Goal: Task Accomplishment & Management: Manage account settings

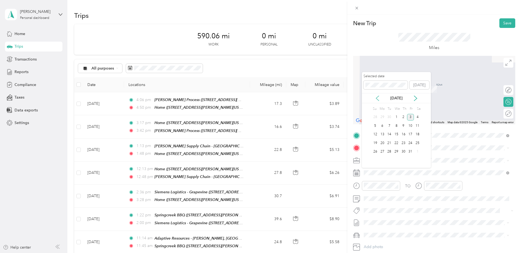
click at [345, 98] on icon at bounding box center [377, 98] width 5 height 5
click at [345, 125] on div "9" at bounding box center [389, 125] width 7 height 7
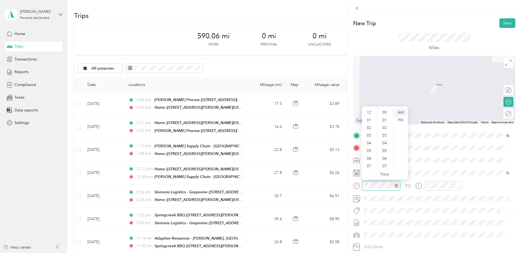
scroll to position [33, 0]
click at [345, 172] on div "Motor Controls [STREET_ADDRESS][PERSON_NAME][US_STATE]" at bounding box center [416, 173] width 85 height 12
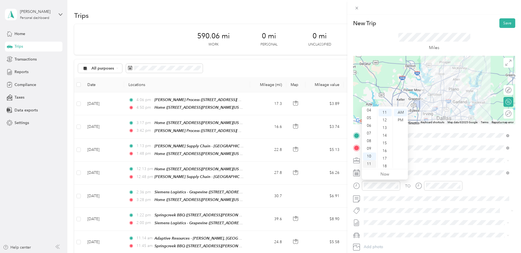
click at [345, 164] on div "11" at bounding box center [369, 164] width 13 height 8
click at [345, 112] on div "12" at bounding box center [369, 113] width 13 height 8
click at [345, 149] on div "05" at bounding box center [385, 151] width 13 height 8
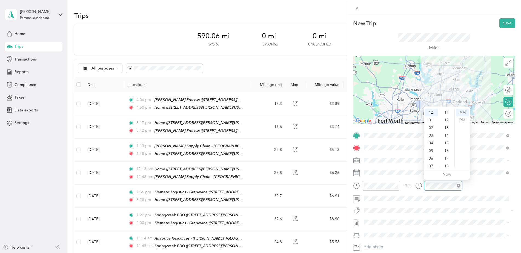
scroll to position [401, 0]
click at [345, 118] on div "PM" at bounding box center [462, 120] width 13 height 8
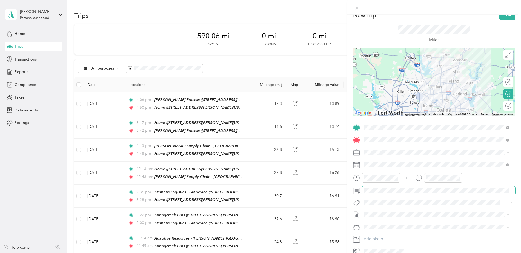
scroll to position [35, 0]
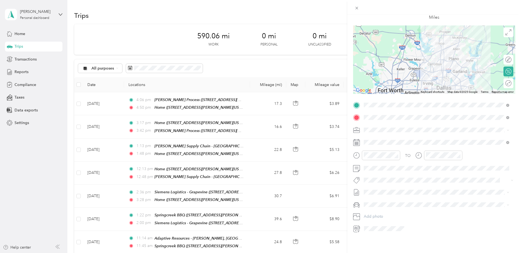
click at [345, 176] on div "New Trip Save This trip cannot be edited because it is either under review, app…" at bounding box center [434, 141] width 174 height 253
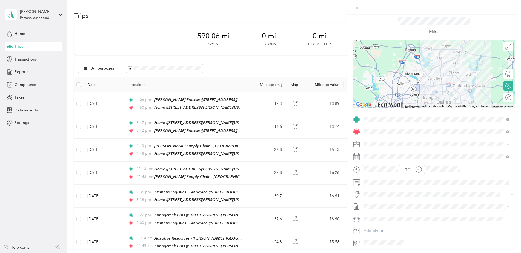
scroll to position [0, 0]
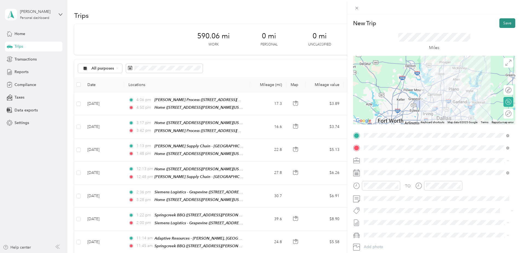
click at [345, 24] on button "Save" at bounding box center [507, 23] width 16 height 10
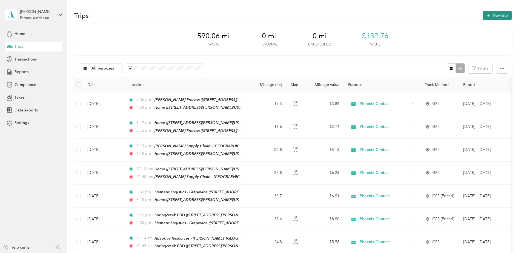
click at [345, 14] on button "New trip" at bounding box center [497, 16] width 29 height 10
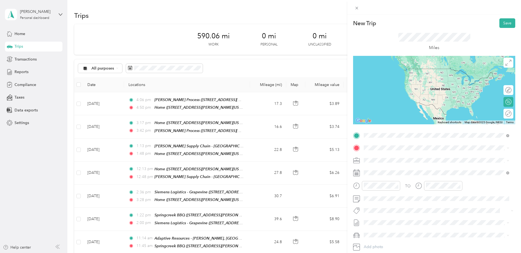
click at [345, 157] on strong "Motor Controls" at bounding box center [388, 157] width 28 height 5
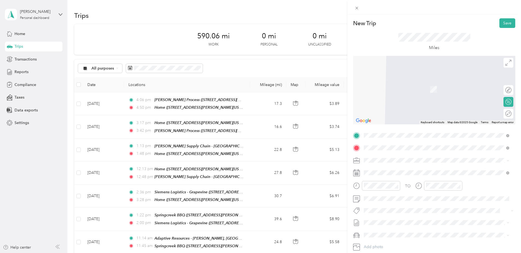
click at [345, 174] on span "[STREET_ADDRESS][US_STATE]" at bounding box center [401, 175] width 55 height 5
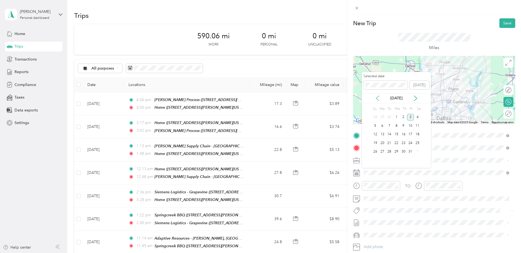
click at [345, 98] on icon at bounding box center [377, 98] width 5 height 5
click at [345, 125] on div "9" at bounding box center [389, 125] width 7 height 7
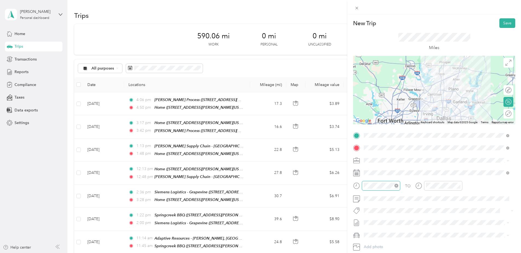
scroll to position [33, 0]
click at [345, 176] on icon "close-circle" at bounding box center [396, 186] width 4 height 4
click at [345, 119] on div "01" at bounding box center [369, 120] width 13 height 8
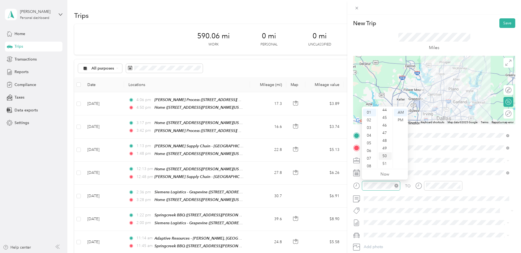
click at [345, 154] on div "50" at bounding box center [385, 156] width 13 height 8
click at [345, 122] on div "PM" at bounding box center [400, 120] width 13 height 8
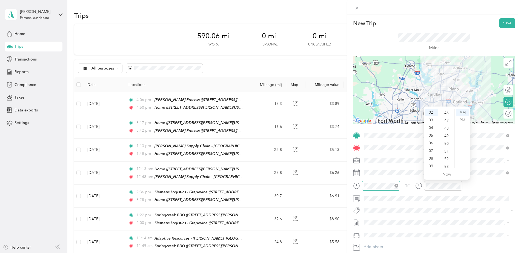
scroll to position [347, 0]
click at [345, 110] on div "45" at bounding box center [446, 111] width 13 height 8
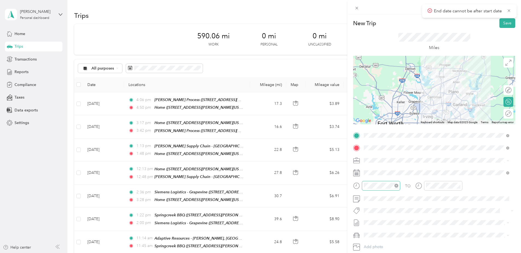
click at [345, 92] on div at bounding box center [434, 90] width 162 height 68
click at [345, 91] on div at bounding box center [434, 90] width 162 height 68
click at [345, 94] on div at bounding box center [434, 90] width 162 height 68
drag, startPoint x: 439, startPoint y: 97, endPoint x: 427, endPoint y: 91, distance: 13.6
click at [345, 91] on div at bounding box center [434, 90] width 162 height 68
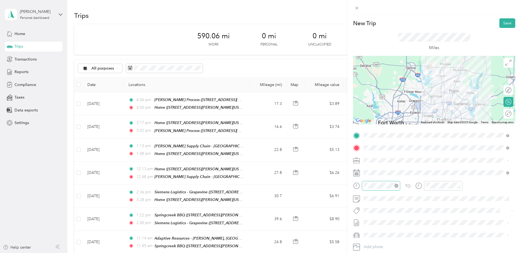
click at [345, 94] on div at bounding box center [434, 90] width 162 height 68
click at [345, 98] on div at bounding box center [434, 90] width 162 height 68
click at [345, 102] on div at bounding box center [434, 90] width 162 height 68
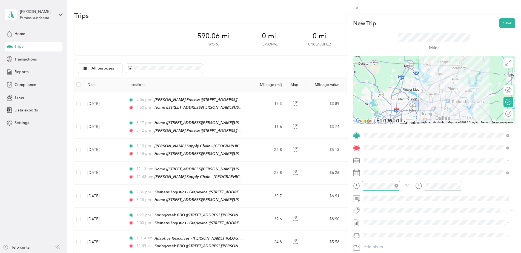
click at [345, 90] on div at bounding box center [434, 90] width 162 height 68
drag, startPoint x: 433, startPoint y: 100, endPoint x: 429, endPoint y: 99, distance: 4.4
click at [345, 99] on div at bounding box center [434, 90] width 162 height 68
click at [345, 100] on div at bounding box center [434, 90] width 162 height 68
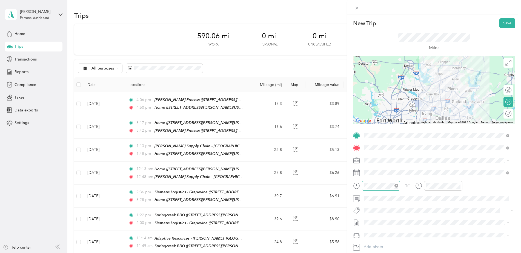
click at [345, 90] on div at bounding box center [434, 90] width 162 height 68
click at [345, 96] on div at bounding box center [434, 90] width 162 height 68
click at [345, 97] on div at bounding box center [434, 90] width 162 height 68
click at [345, 98] on div at bounding box center [434, 90] width 162 height 68
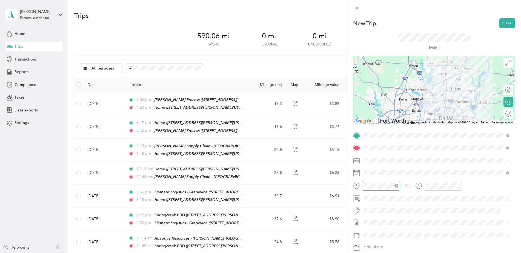
click at [345, 83] on div at bounding box center [434, 90] width 162 height 68
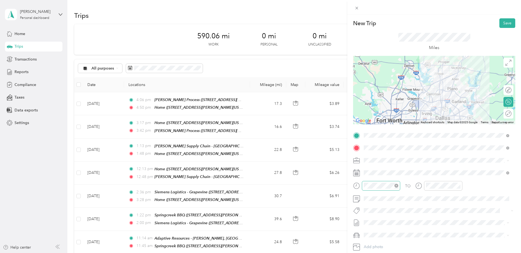
click at [345, 101] on div at bounding box center [434, 90] width 162 height 68
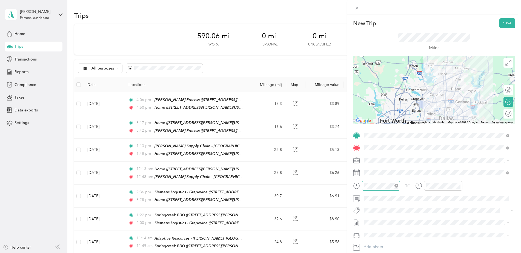
click at [345, 92] on div at bounding box center [434, 90] width 162 height 68
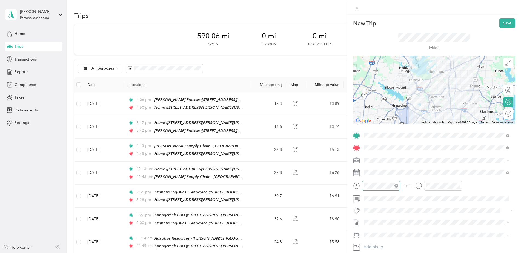
click at [345, 92] on div at bounding box center [434, 90] width 162 height 68
click at [345, 94] on div at bounding box center [434, 90] width 162 height 68
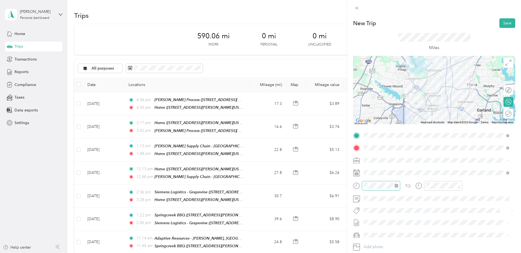
drag, startPoint x: 429, startPoint y: 81, endPoint x: 426, endPoint y: 80, distance: 3.2
click at [345, 80] on div at bounding box center [434, 90] width 162 height 68
click at [345, 88] on div at bounding box center [434, 90] width 162 height 68
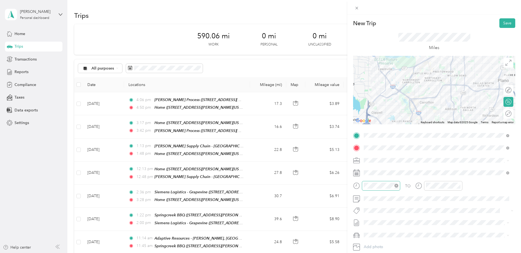
click at [345, 90] on div at bounding box center [434, 90] width 162 height 68
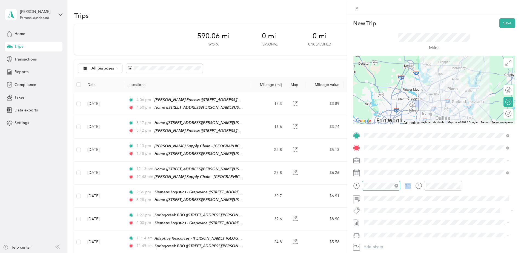
drag, startPoint x: 516, startPoint y: 134, endPoint x: 508, endPoint y: 179, distance: 46.4
click at [345, 176] on form "New Trip Save This trip cannot be edited because it is either under review, app…" at bounding box center [434, 140] width 174 height 245
drag, startPoint x: 508, startPoint y: 179, endPoint x: 475, endPoint y: 178, distance: 33.4
click at [345, 176] on div "TO Add photo" at bounding box center [434, 197] width 162 height 132
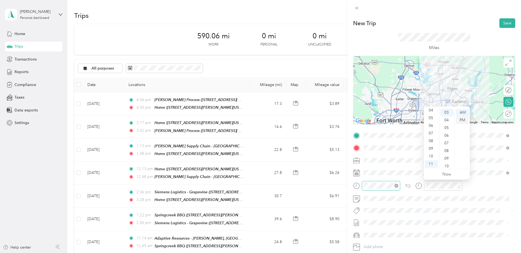
click at [345, 118] on div "PM" at bounding box center [462, 120] width 13 height 8
click at [345, 121] on div "02" at bounding box center [431, 121] width 13 height 8
click at [345, 147] on div "45" at bounding box center [446, 148] width 13 height 8
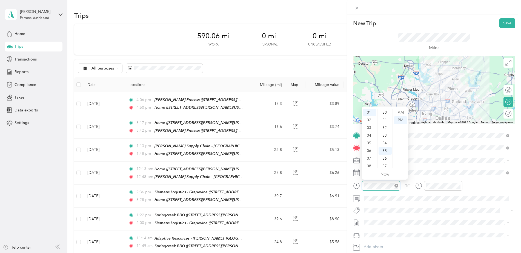
scroll to position [401, 0]
click at [345, 165] on div "TO Add photo" at bounding box center [434, 197] width 162 height 132
click at [345, 23] on button "Save" at bounding box center [507, 23] width 16 height 10
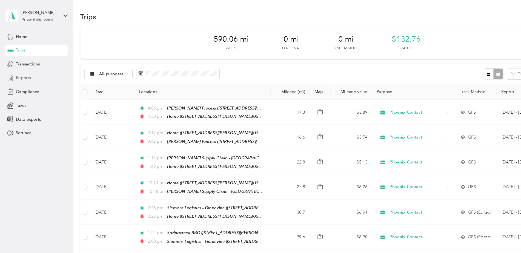
click at [25, 71] on span "Reports" at bounding box center [22, 72] width 14 height 6
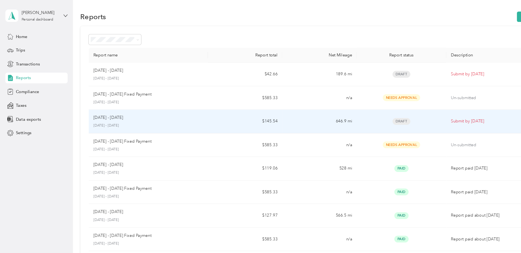
click at [345, 112] on p "Submit by [DATE]" at bounding box center [458, 112] width 83 height 6
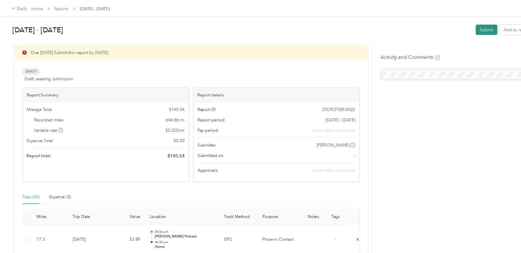
click at [345, 26] on button "Submit" at bounding box center [449, 28] width 20 height 10
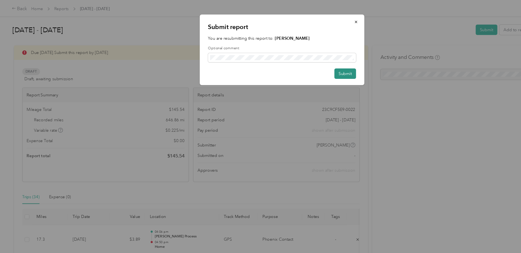
click at [315, 67] on button "Submit" at bounding box center [319, 68] width 20 height 10
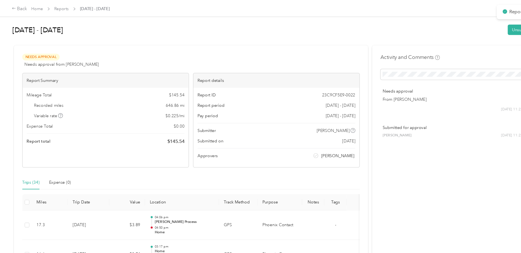
click at [195, 22] on h1 "[DATE] - [DATE]" at bounding box center [239, 27] width 454 height 13
click at [345, 28] on button "Unsubmit" at bounding box center [481, 28] width 24 height 10
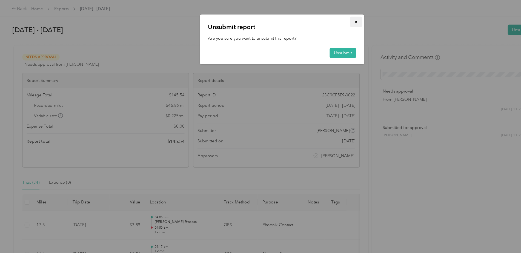
click at [326, 18] on button "button" at bounding box center [329, 20] width 12 height 10
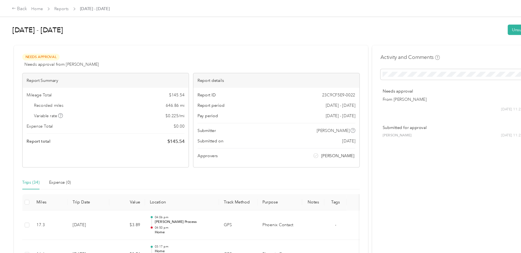
click at [270, 35] on div "[DATE] - [DATE] Unsubmit" at bounding box center [259, 29] width 495 height 16
click at [199, 176] on th "Location" at bounding box center [168, 186] width 68 height 15
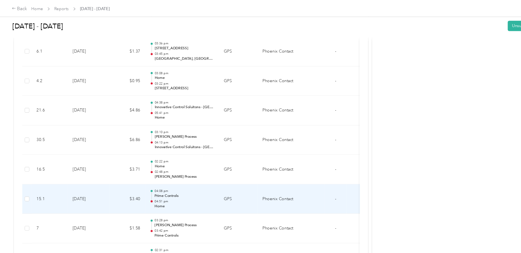
scroll to position [471, 0]
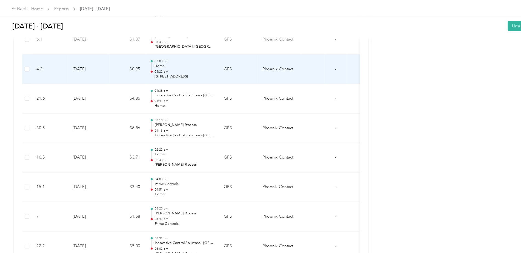
click at [314, 58] on td "-" at bounding box center [310, 63] width 21 height 27
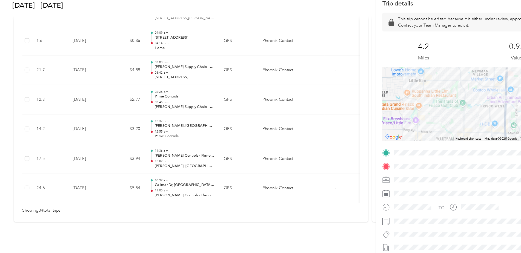
scroll to position [922, 0]
